Goal: Find specific page/section: Find specific page/section

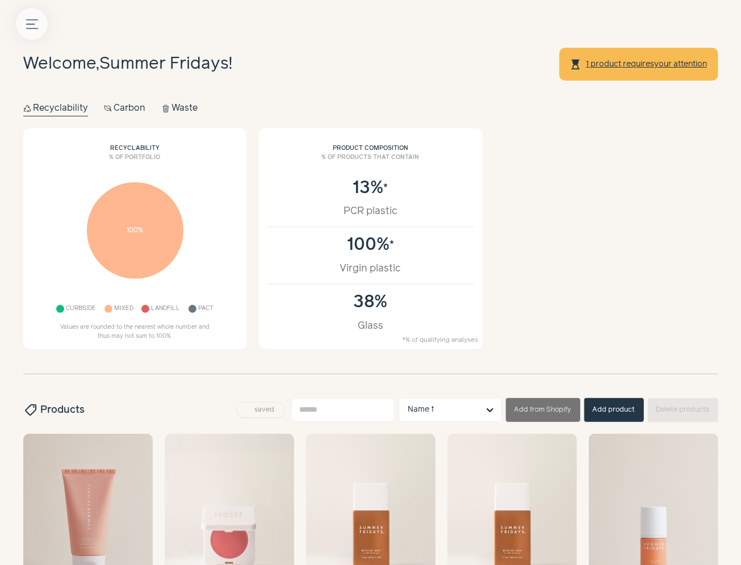
click at [33, 24] on icon "Menu button" at bounding box center [32, 24] width 12 height 12
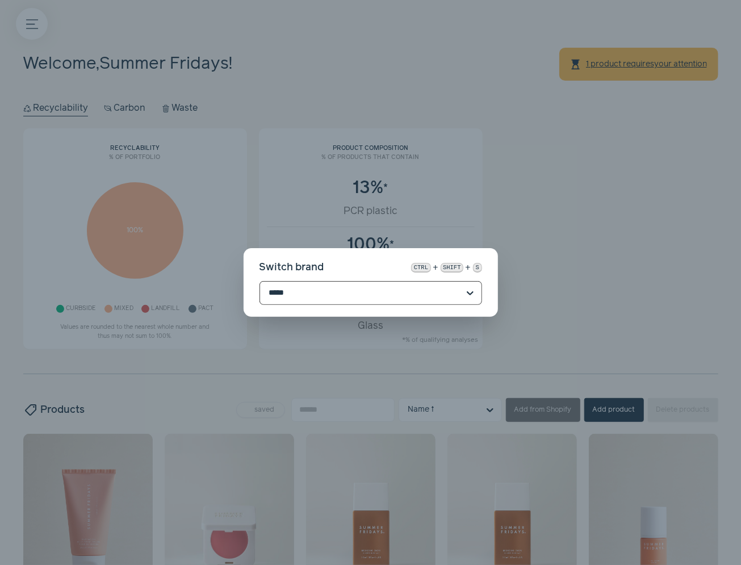
type input "****"
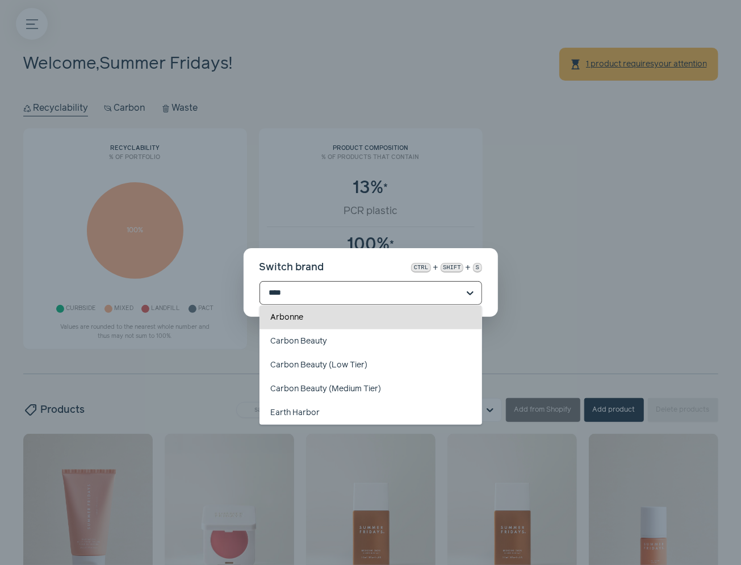
click at [306, 315] on div "Arbonne" at bounding box center [371, 318] width 223 height 24
